Goal: Task Accomplishment & Management: Use online tool/utility

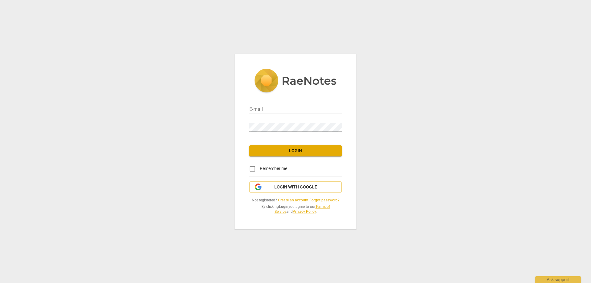
click at [281, 108] on input "email" at bounding box center [295, 109] width 92 height 9
type input "[PERSON_NAME][EMAIL_ADDRESS][DOMAIN_NAME]"
click at [294, 156] on div "E-mail [PERSON_NAME][EMAIL_ADDRESS][DOMAIN_NAME] Password Login Remember me Log…" at bounding box center [295, 141] width 122 height 175
click at [295, 151] on span "Login" at bounding box center [295, 151] width 82 height 6
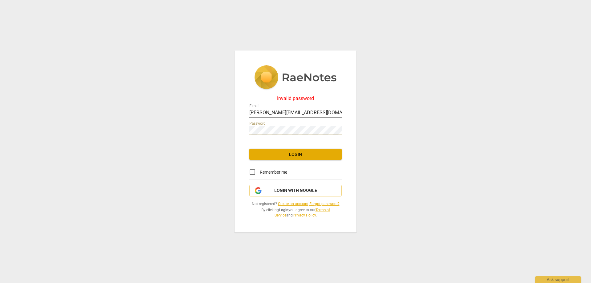
click at [277, 152] on span "Login" at bounding box center [295, 154] width 82 height 6
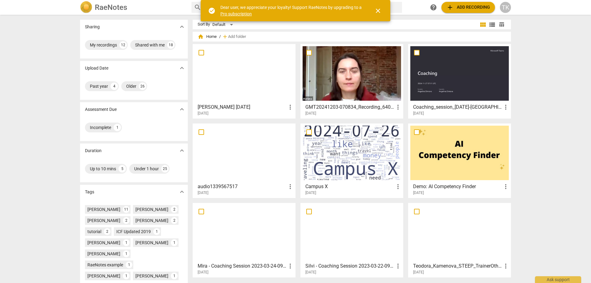
click at [377, 10] on span "close" at bounding box center [377, 10] width 7 height 7
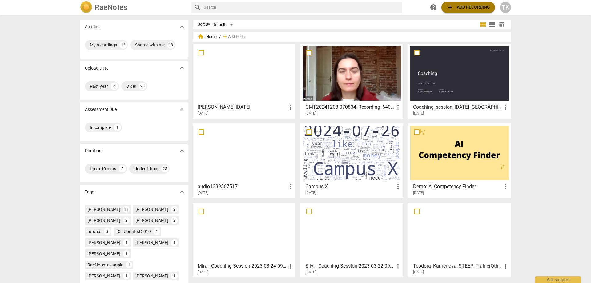
click at [467, 8] on span "add Add recording" at bounding box center [468, 7] width 44 height 7
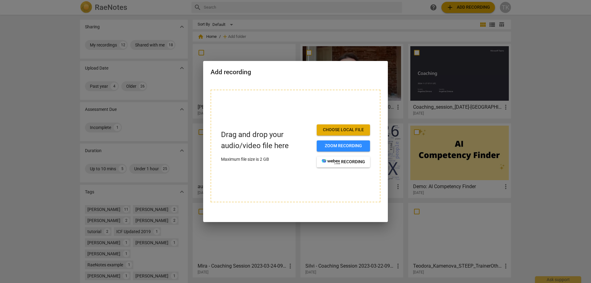
click at [344, 132] on span "Choose local file" at bounding box center [343, 130] width 43 height 6
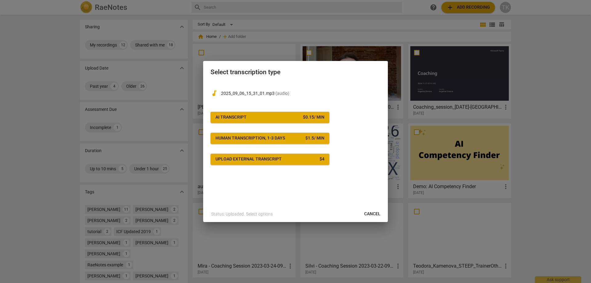
click at [229, 118] on div "AI Transcript" at bounding box center [230, 117] width 31 height 6
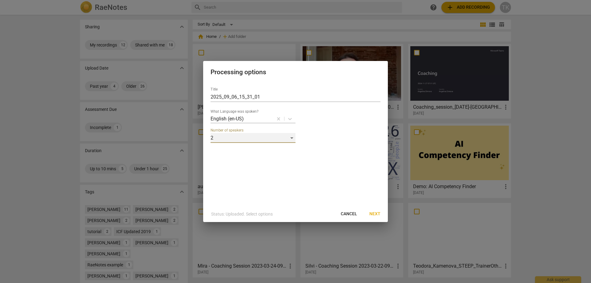
click at [291, 138] on div "2" at bounding box center [252, 138] width 85 height 10
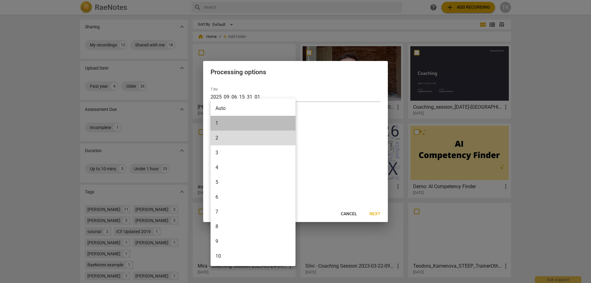
click at [276, 124] on li "1" at bounding box center [252, 123] width 85 height 15
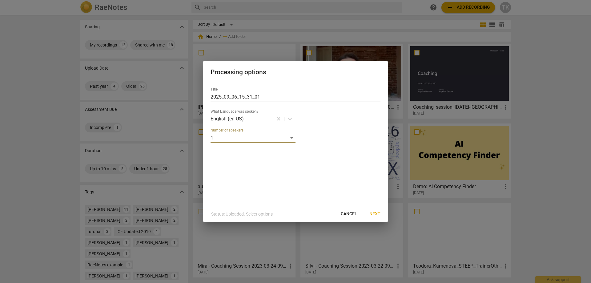
click at [376, 212] on span "Next" at bounding box center [374, 214] width 11 height 6
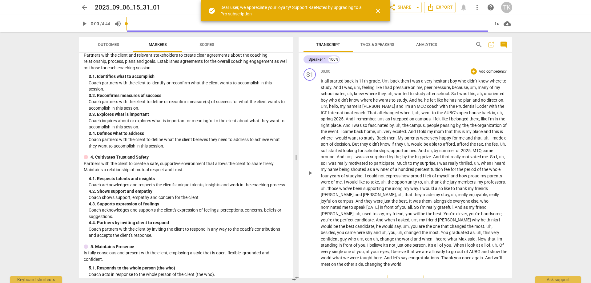
click at [321, 81] on div "S1 play_arrow pause 00:00 + Add competency keyboard_arrow_right It all started …" at bounding box center [405, 168] width 214 height 204
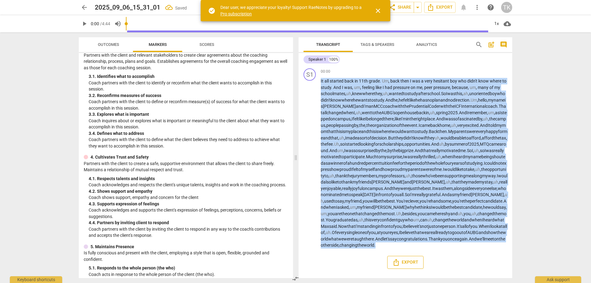
scroll to position [14, 0]
drag, startPoint x: 321, startPoint y: 80, endPoint x: 403, endPoint y: 254, distance: 192.6
click at [403, 251] on div "S1 play_arrow pause 00:00 + Add competency keyboard_arrow_right It all started …" at bounding box center [405, 158] width 214 height 185
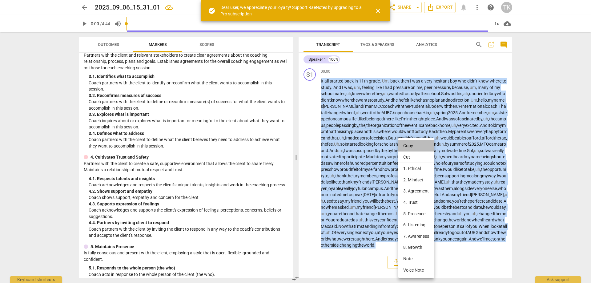
click at [412, 145] on li "Copy" at bounding box center [416, 145] width 36 height 11
copy p "It all started back in 11th grade . Um , back then I was a very hesitant boy wh…"
